Goal: Task Accomplishment & Management: Manage account settings

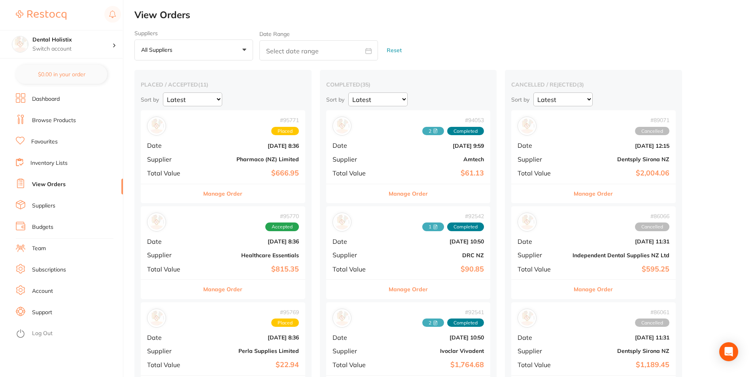
click at [47, 203] on link "Suppliers" at bounding box center [43, 206] width 23 height 8
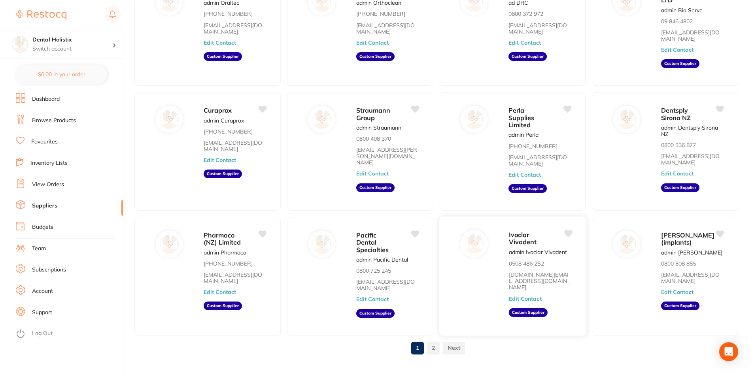
scroll to position [97, 0]
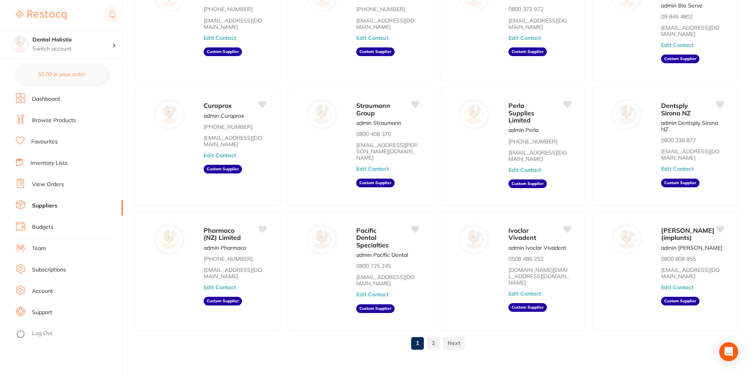
click at [435, 337] on link "2" at bounding box center [433, 343] width 13 height 16
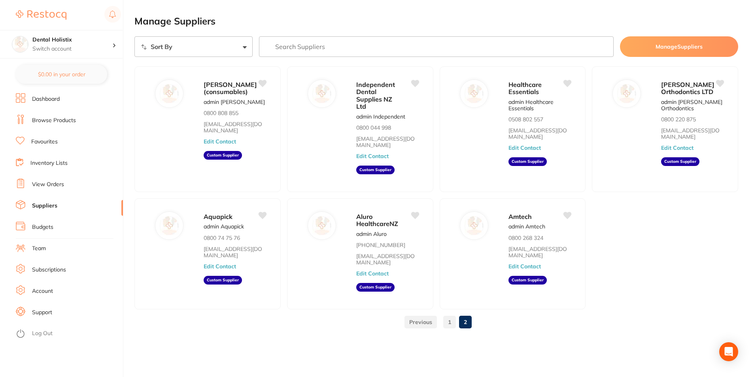
scroll to position [0, 0]
click at [449, 318] on link "1" at bounding box center [450, 322] width 13 height 16
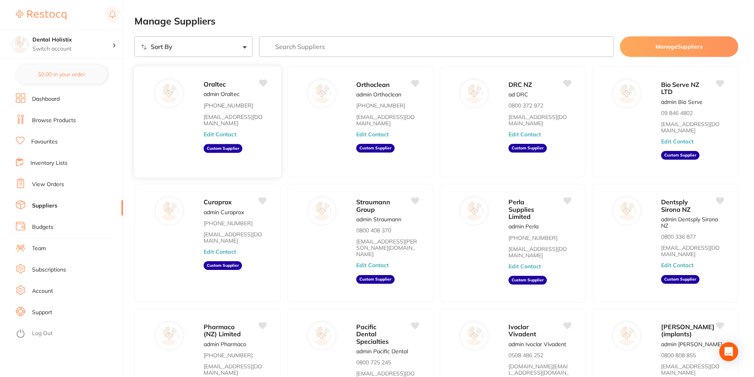
click at [221, 131] on button "Edit Contact" at bounding box center [220, 134] width 33 height 6
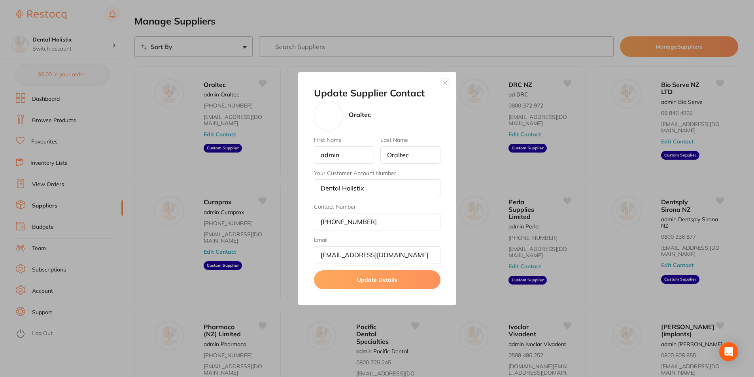
click at [475, 267] on div "Update Supplier Contact Oraltec First Name admin Last Name Oraltec Your Custome…" at bounding box center [377, 188] width 754 height 377
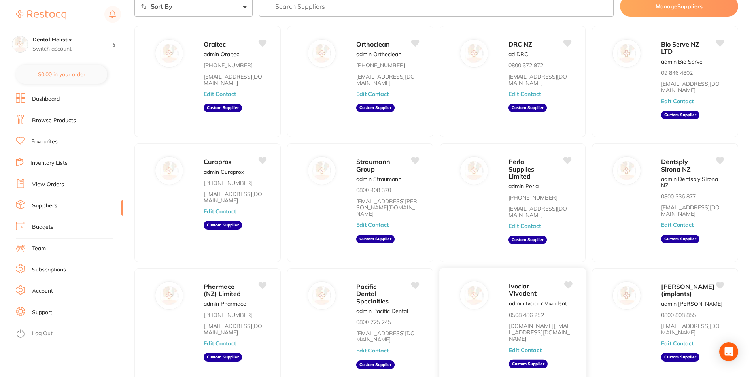
scroll to position [97, 0]
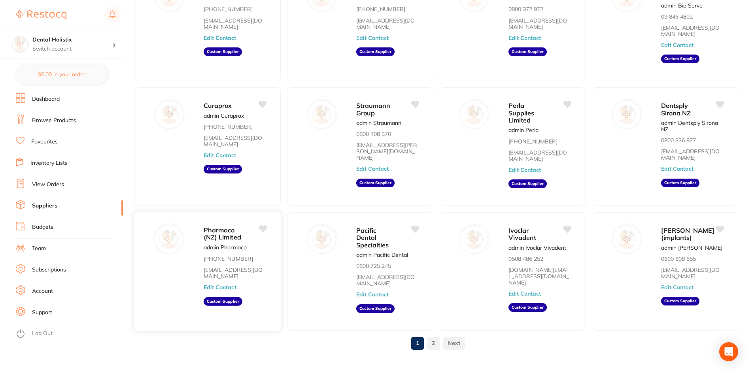
click at [226, 232] on span "Pharmaco (NZ) Limited" at bounding box center [223, 233] width 38 height 15
click at [59, 183] on link "View Orders" at bounding box center [48, 185] width 32 height 8
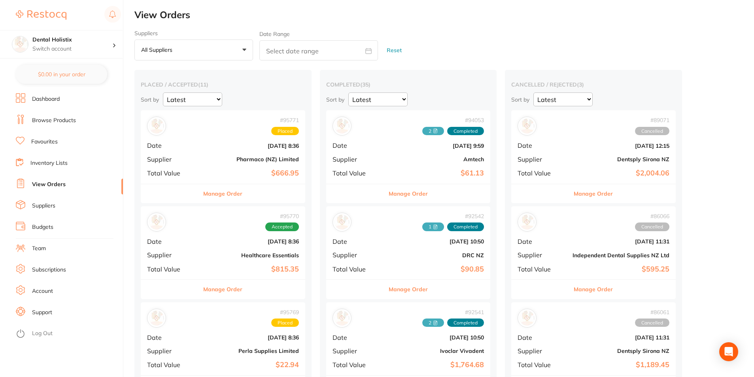
click at [231, 195] on button "Manage Order" at bounding box center [222, 193] width 39 height 19
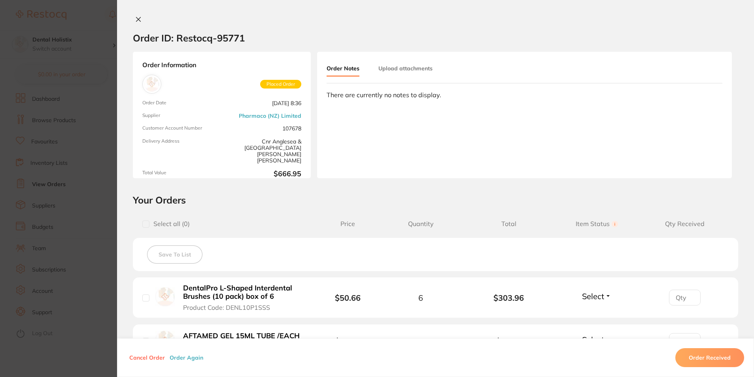
drag, startPoint x: 138, startPoint y: 20, endPoint x: 167, endPoint y: 57, distance: 47.1
click at [138, 20] on icon at bounding box center [138, 19] width 4 height 4
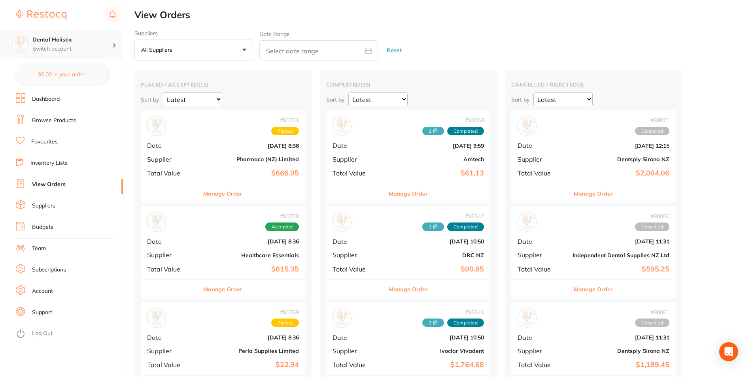
click at [119, 46] on div at bounding box center [117, 44] width 10 height 7
click at [114, 47] on div at bounding box center [117, 44] width 10 height 7
